Goal: Check status: Check status

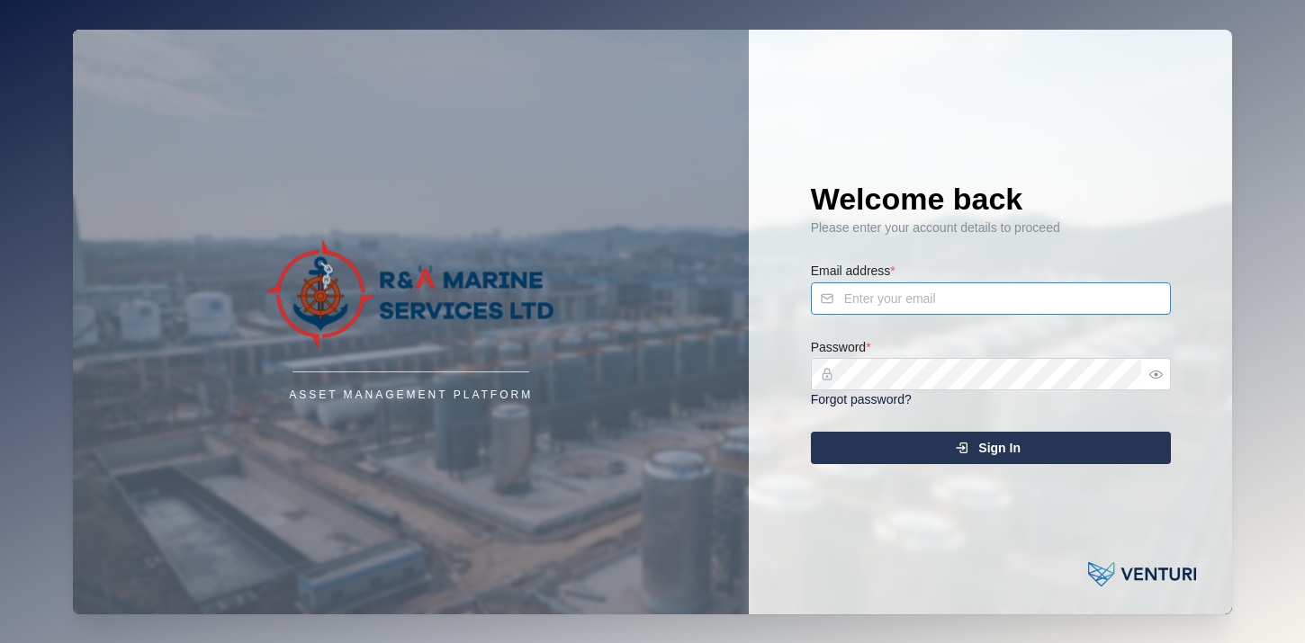
type input "[PERSON_NAME][EMAIL_ADDRESS][DOMAIN_NAME]"
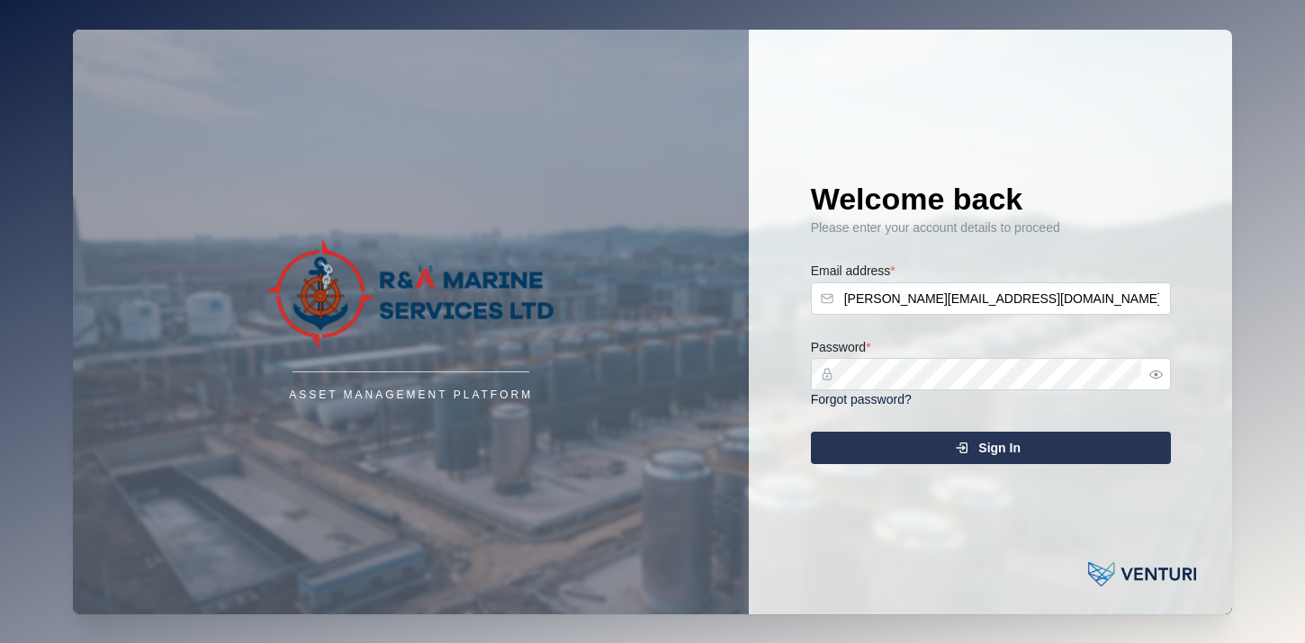
click at [1011, 450] on span "Sign In" at bounding box center [999, 448] width 42 height 31
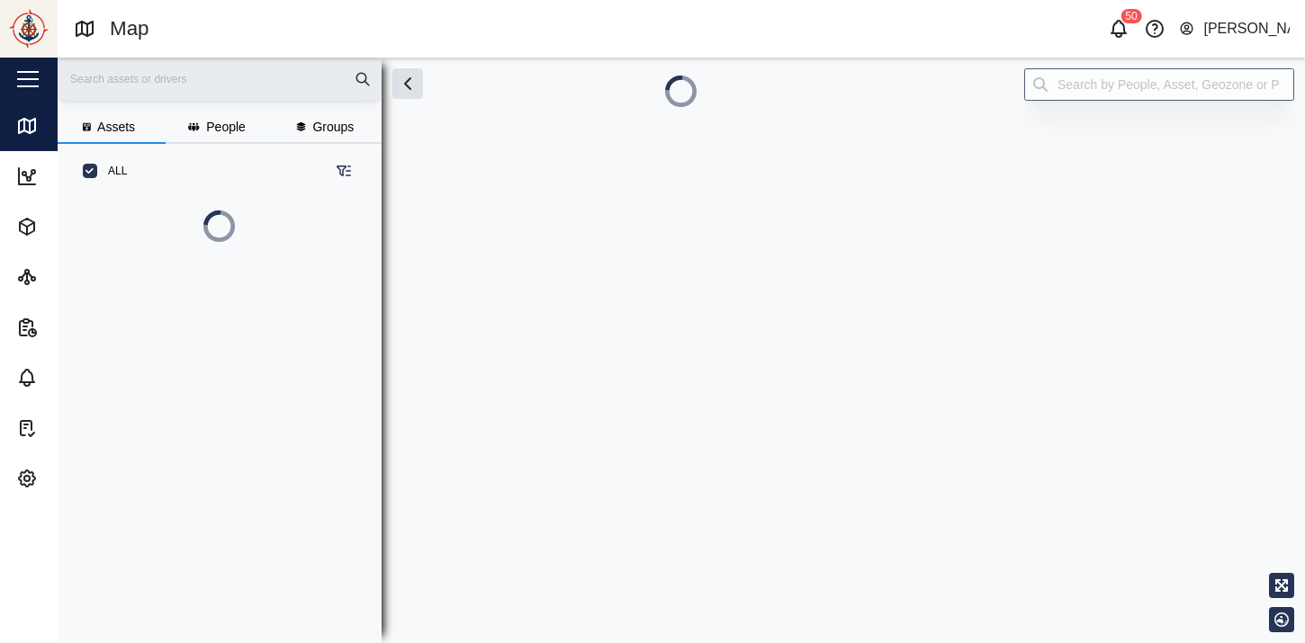
scroll to position [359, 295]
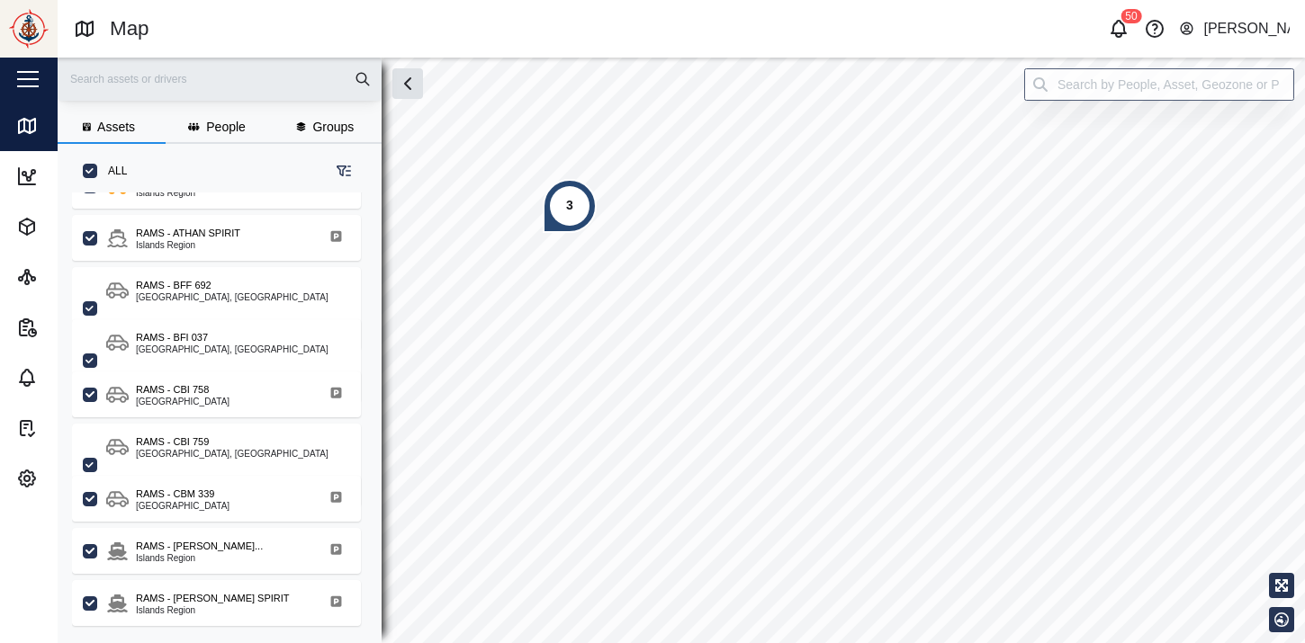
scroll to position [403, 0]
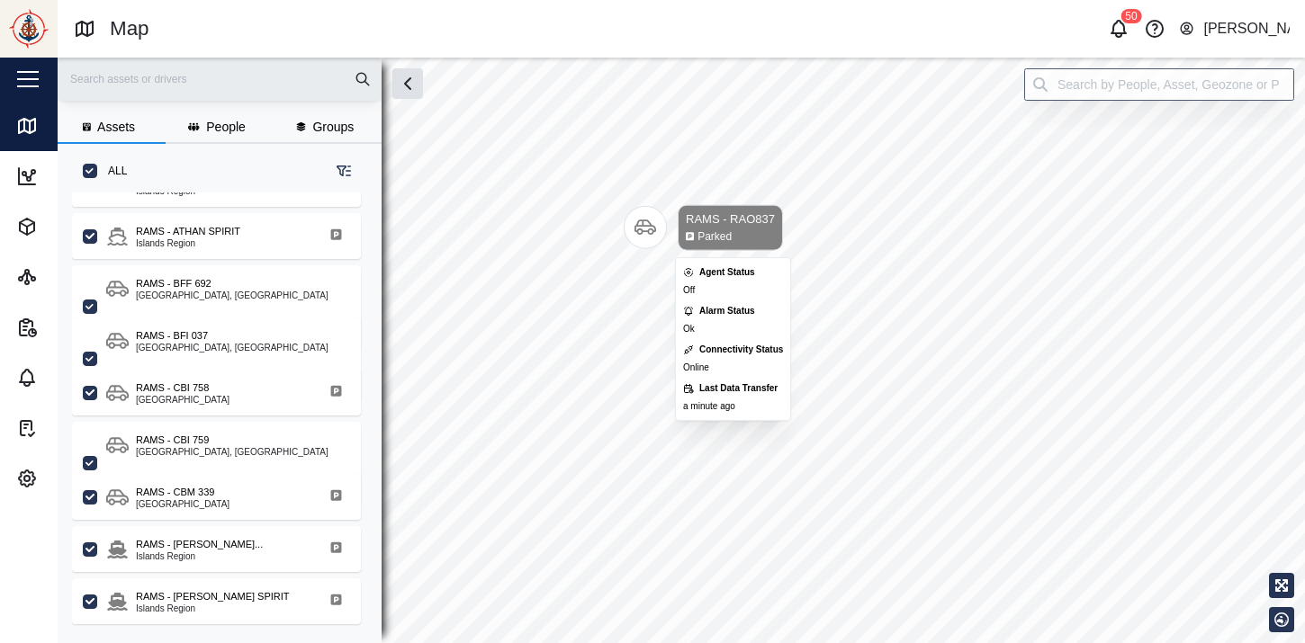
click at [655, 220] on icon "Map marker" at bounding box center [645, 228] width 22 height 22
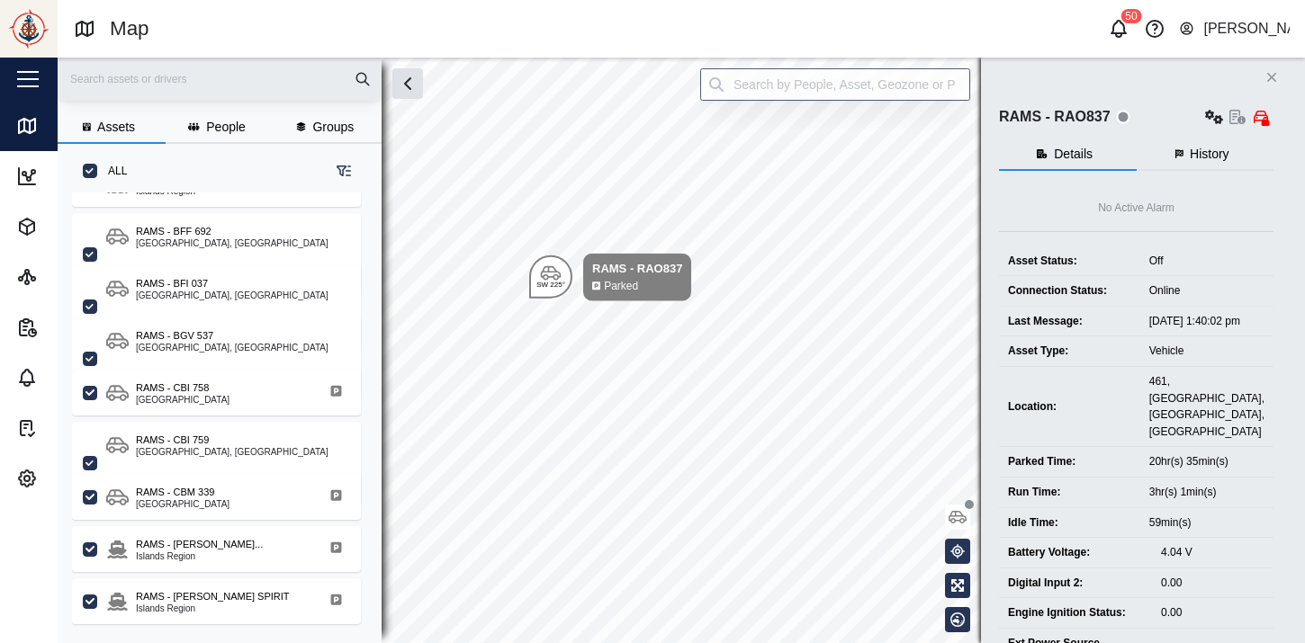
click at [1242, 161] on button "History" at bounding box center [1205, 155] width 138 height 32
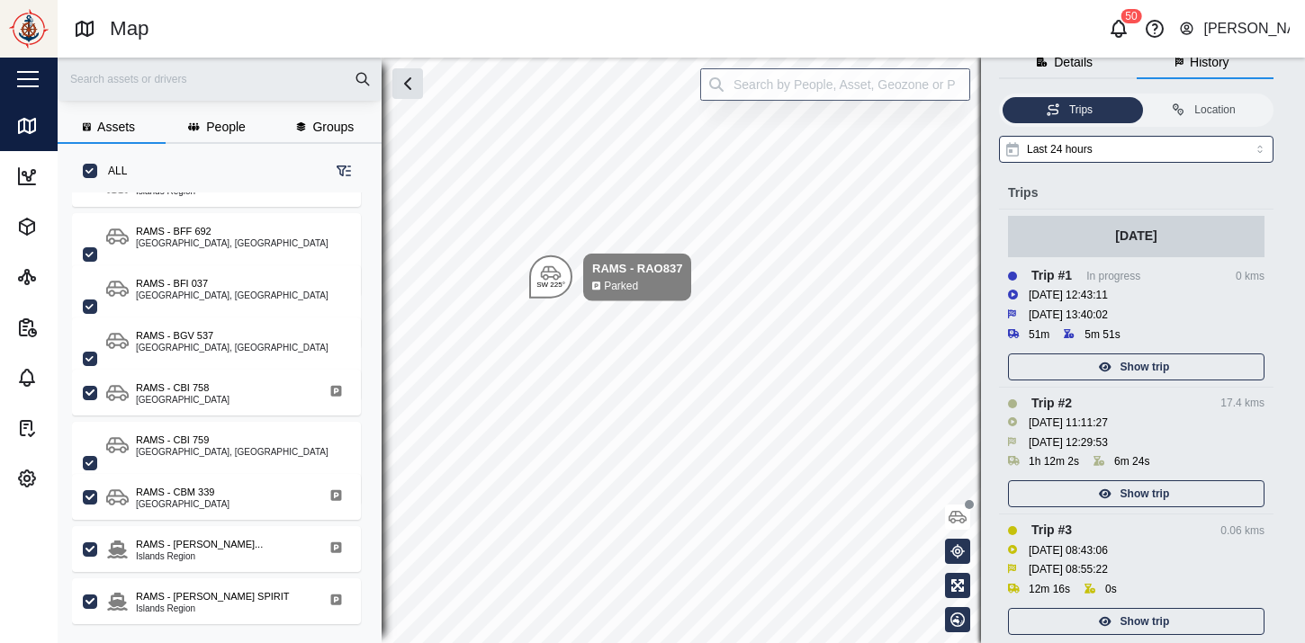
scroll to position [126, 0]
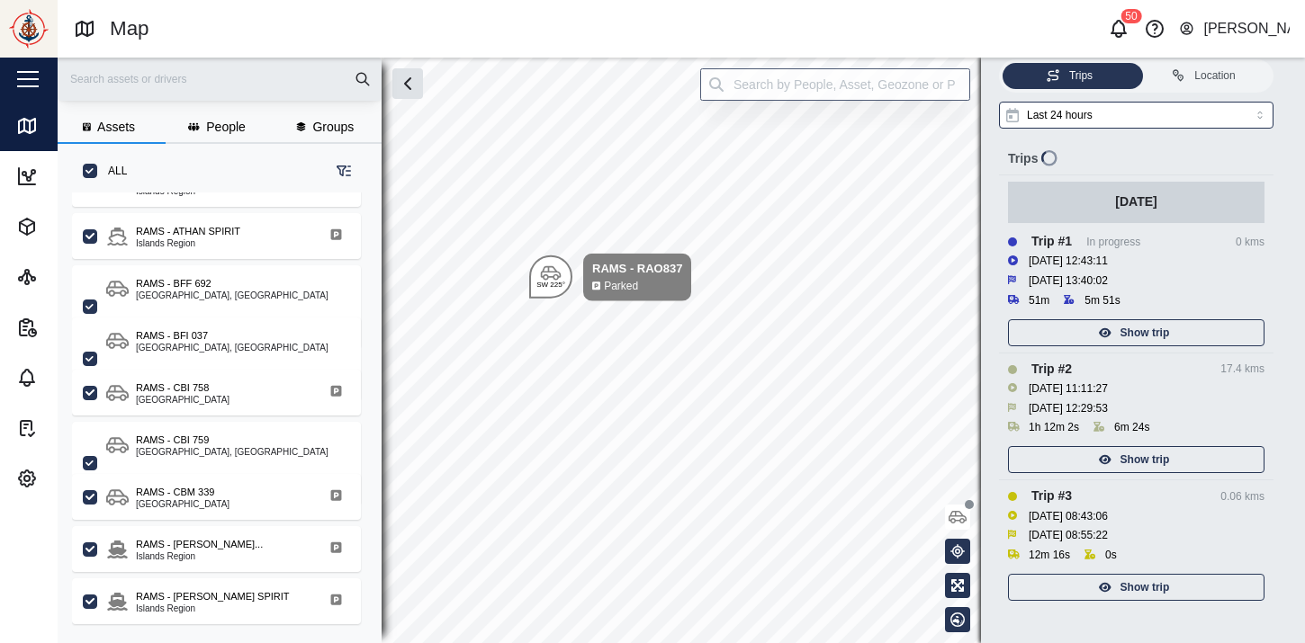
click at [1143, 460] on span "Show trip" at bounding box center [1144, 459] width 49 height 25
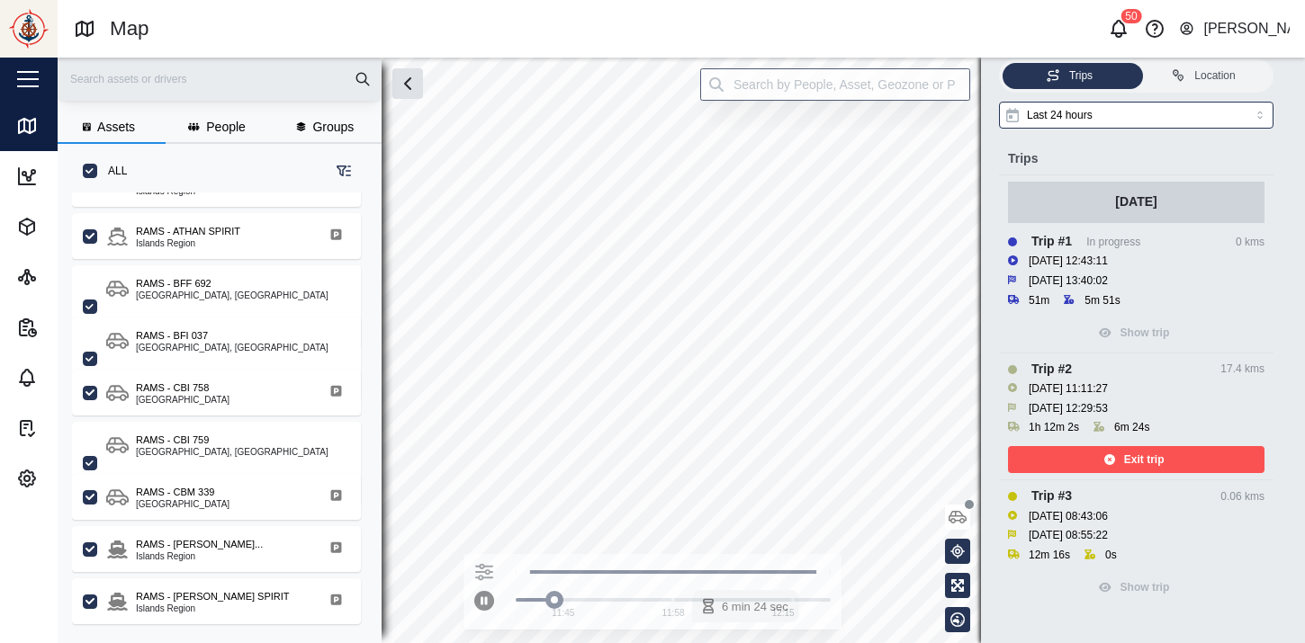
click at [1152, 459] on span "Exit trip" at bounding box center [1144, 459] width 40 height 25
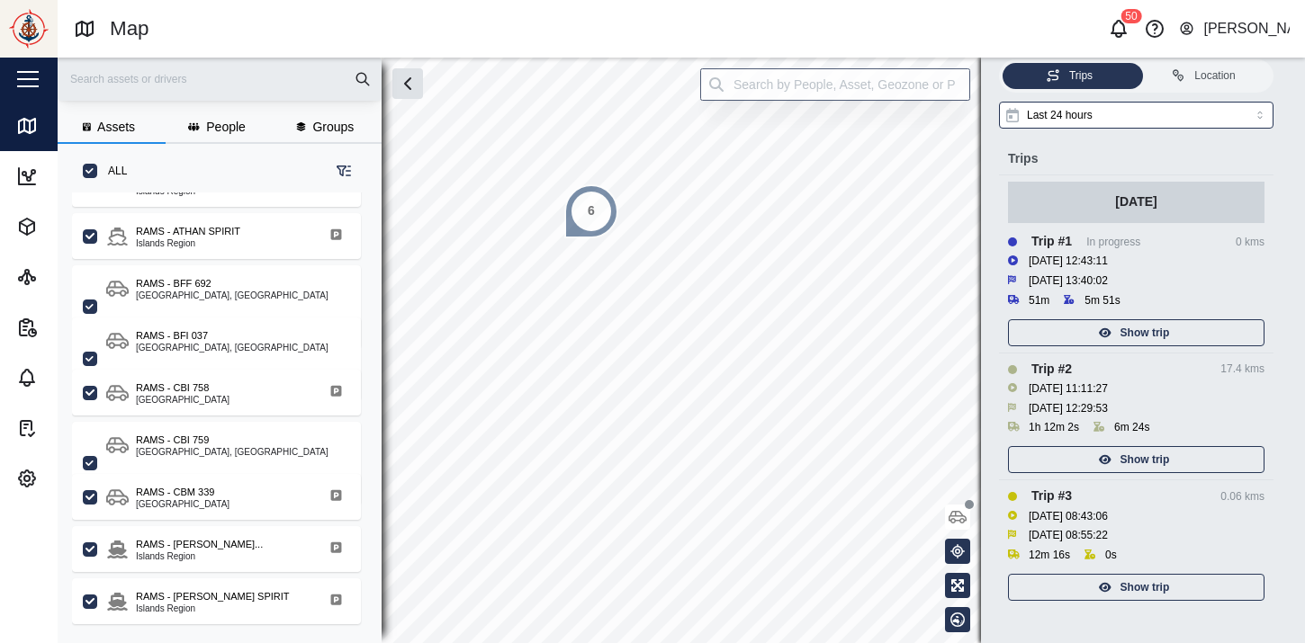
click at [796, 434] on div "Assets People Groups ALL RAMS - RAM621 Islands Region RAMS - [GEOGRAPHIC_DATA] …" at bounding box center [681, 351] width 1247 height 586
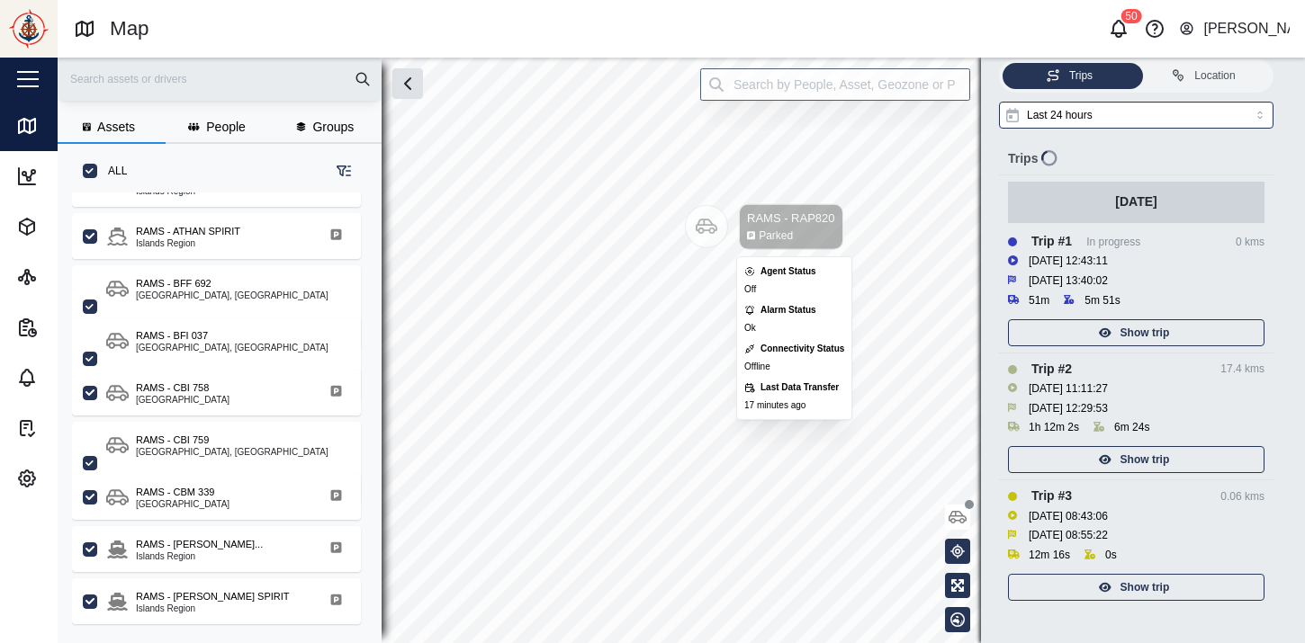
click at [705, 229] on icon "Map marker" at bounding box center [707, 227] width 22 height 22
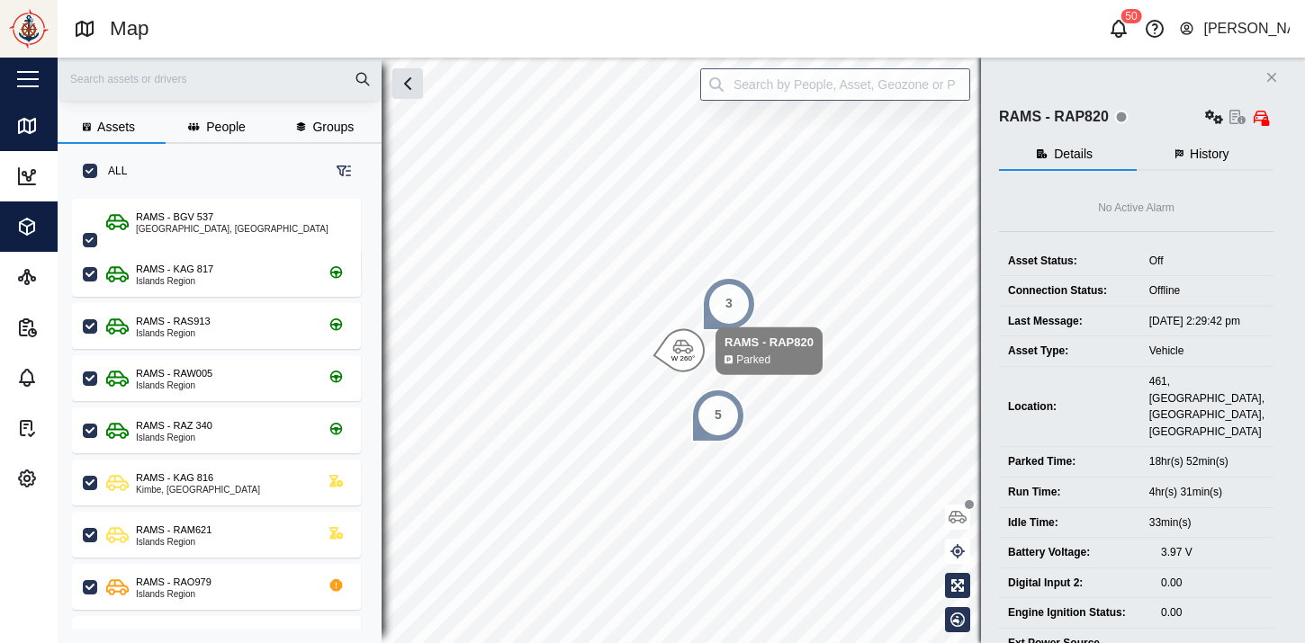
scroll to position [436, 295]
